Goal: Subscribe to service/newsletter

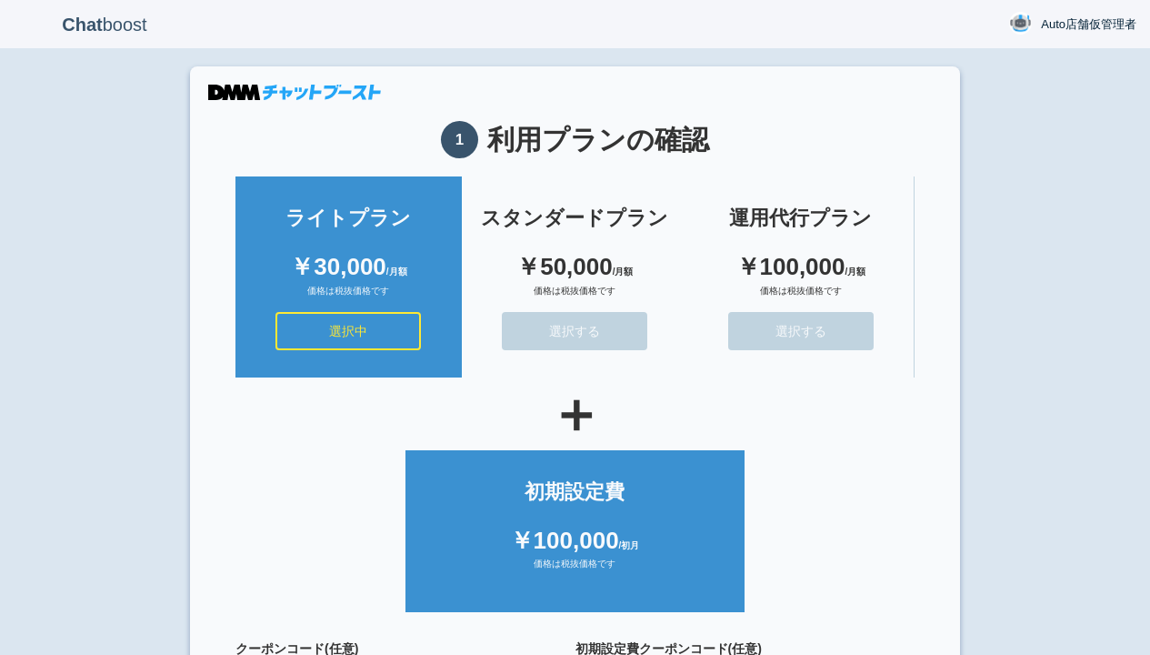
scroll to position [163, 0]
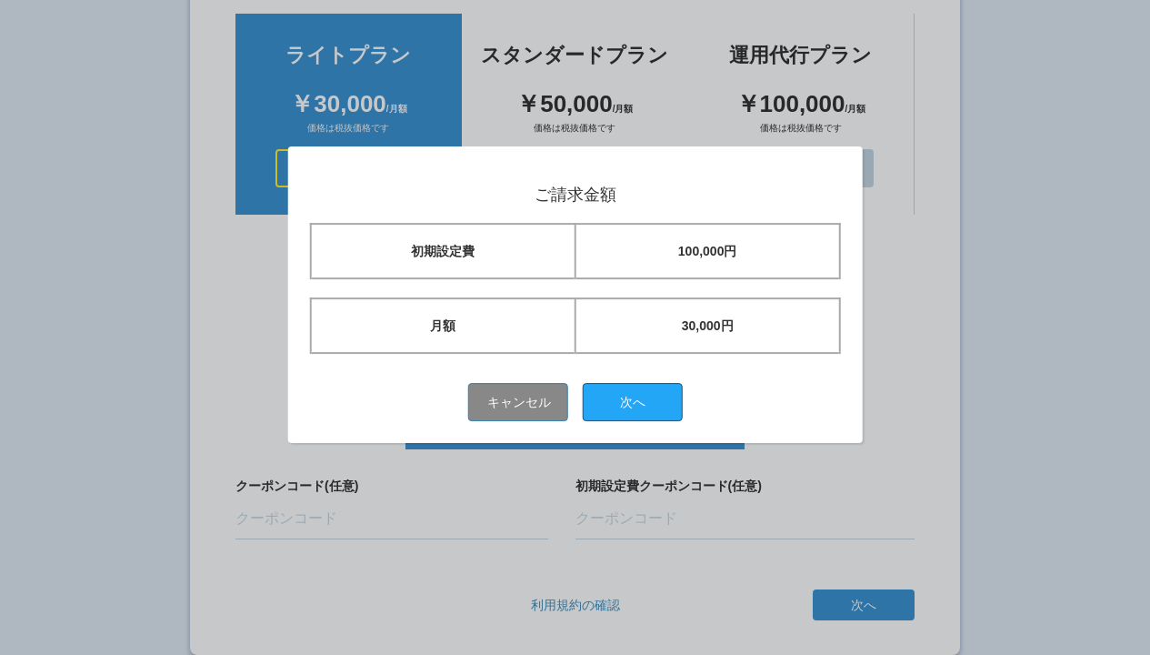
click at [639, 401] on button "次へ" at bounding box center [633, 402] width 100 height 38
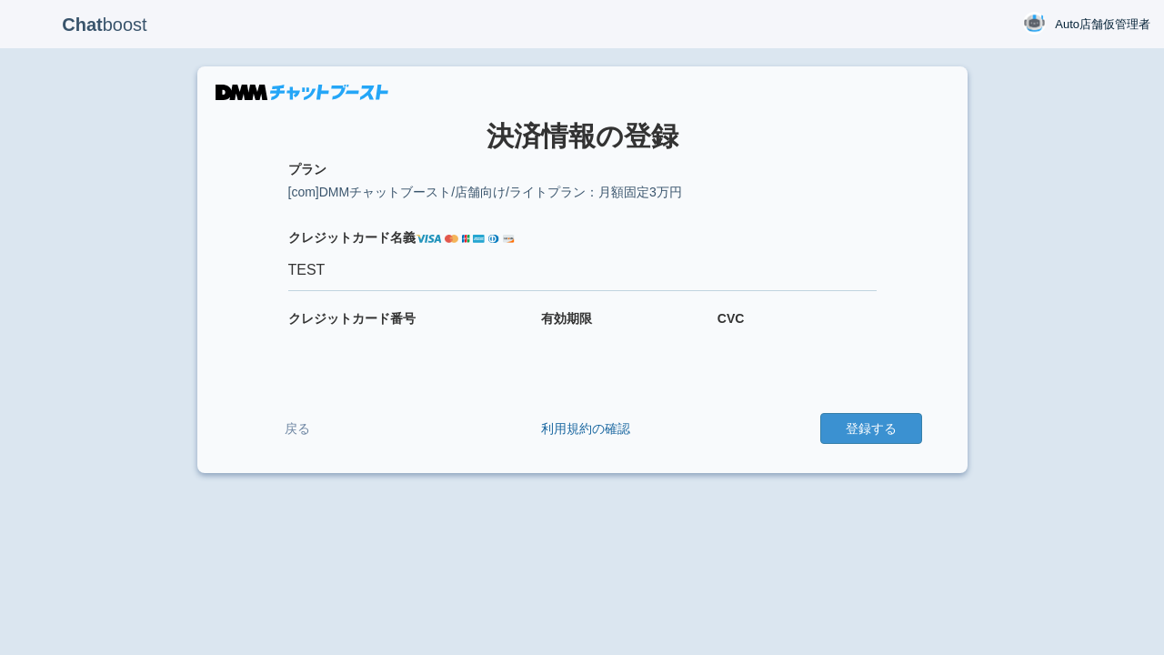
type input "TEST"
click at [870, 428] on button "登録する" at bounding box center [871, 428] width 102 height 31
